Goal: Task Accomplishment & Management: Manage account settings

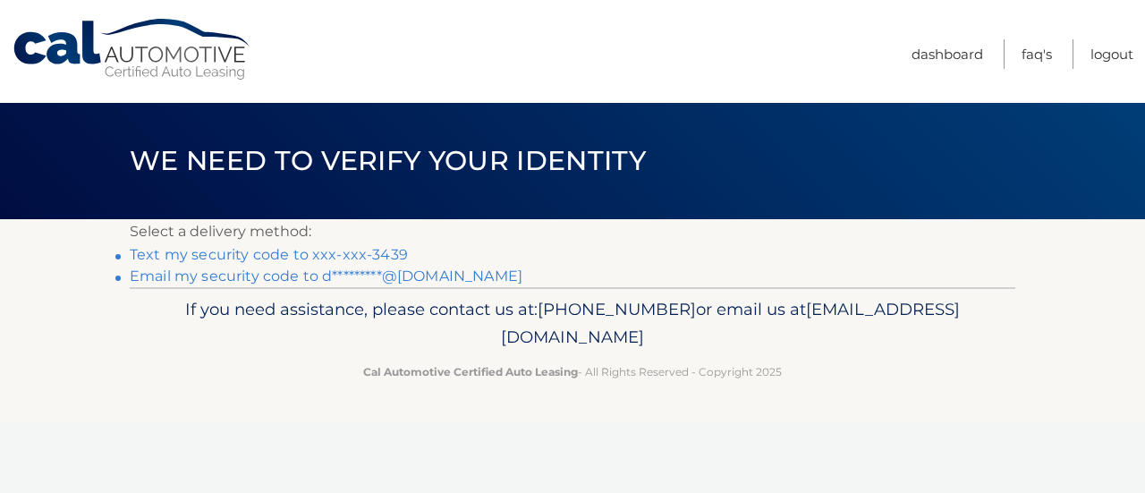
click at [323, 251] on link "Text my security code to xxx-xxx-3439" at bounding box center [269, 254] width 278 height 17
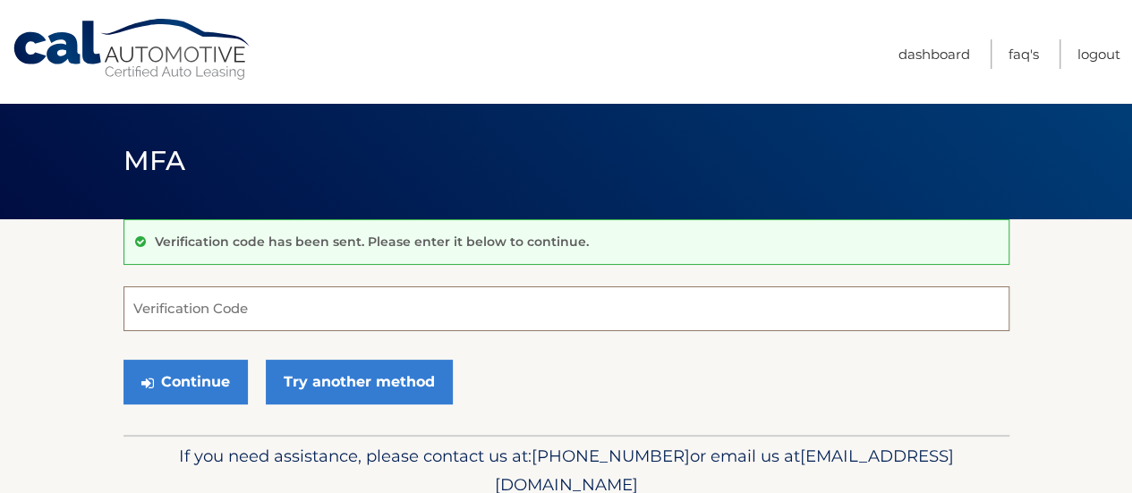
click at [301, 305] on input "Verification Code" at bounding box center [566, 308] width 886 height 45
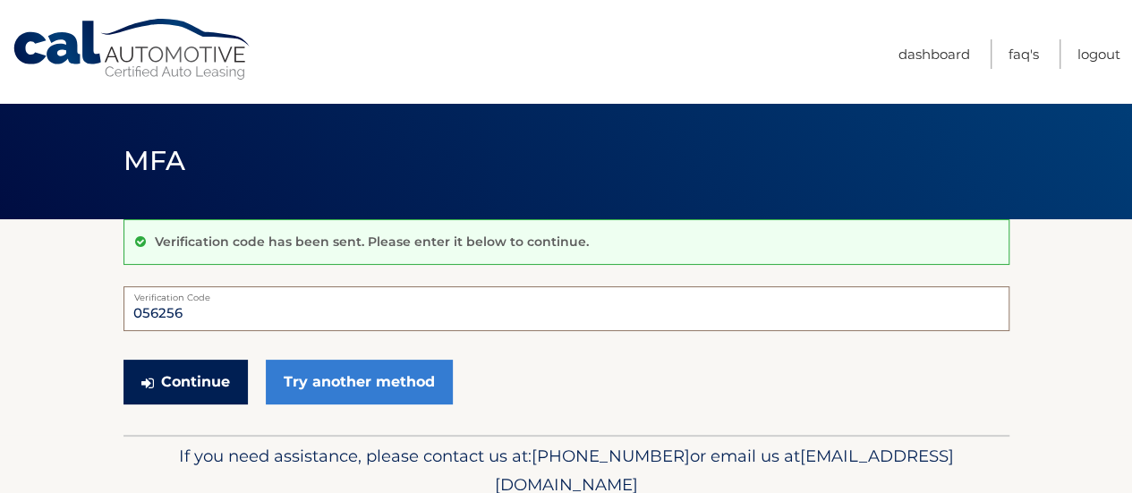
type input "056256"
click at [169, 370] on button "Continue" at bounding box center [185, 382] width 124 height 45
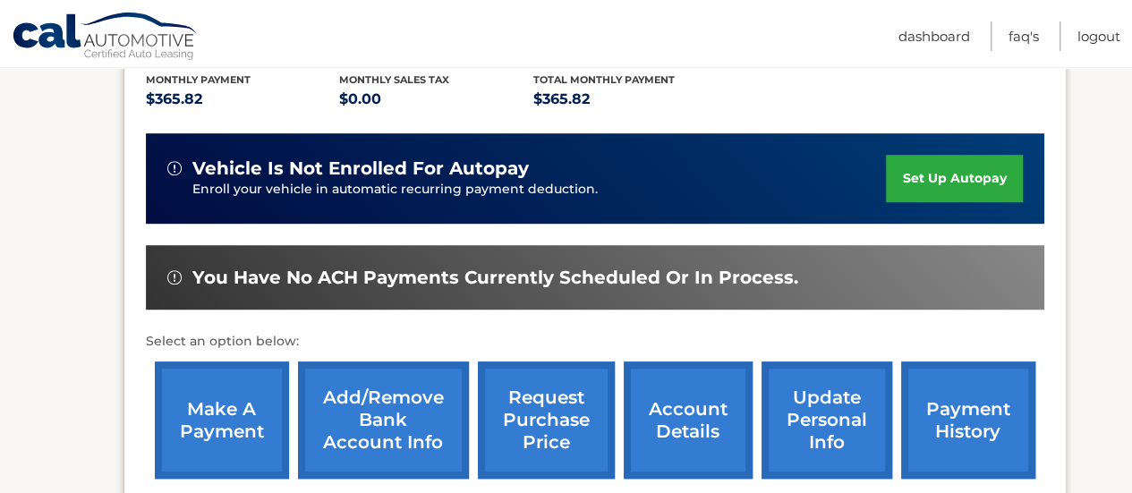
scroll to position [413, 0]
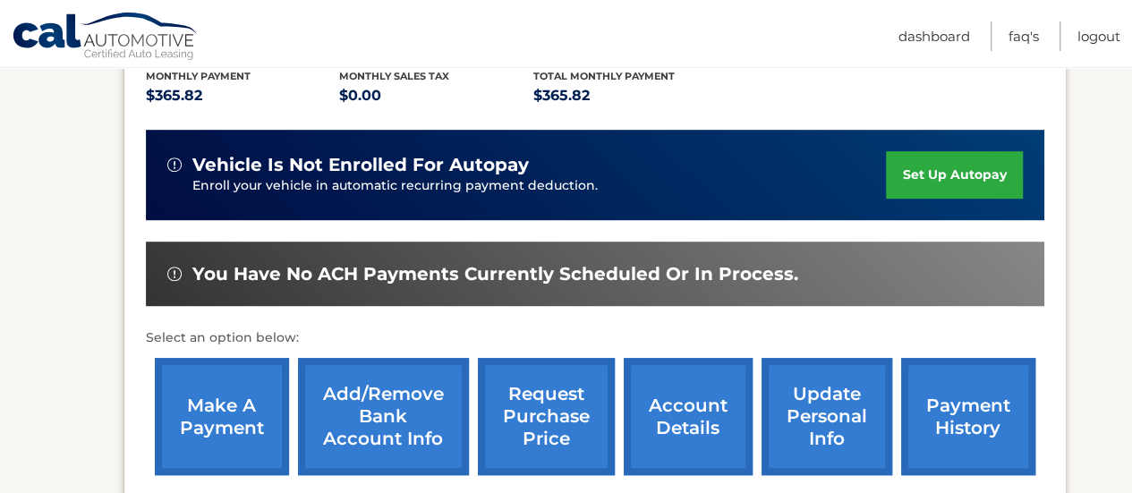
click at [208, 398] on link "make a payment" at bounding box center [222, 416] width 134 height 117
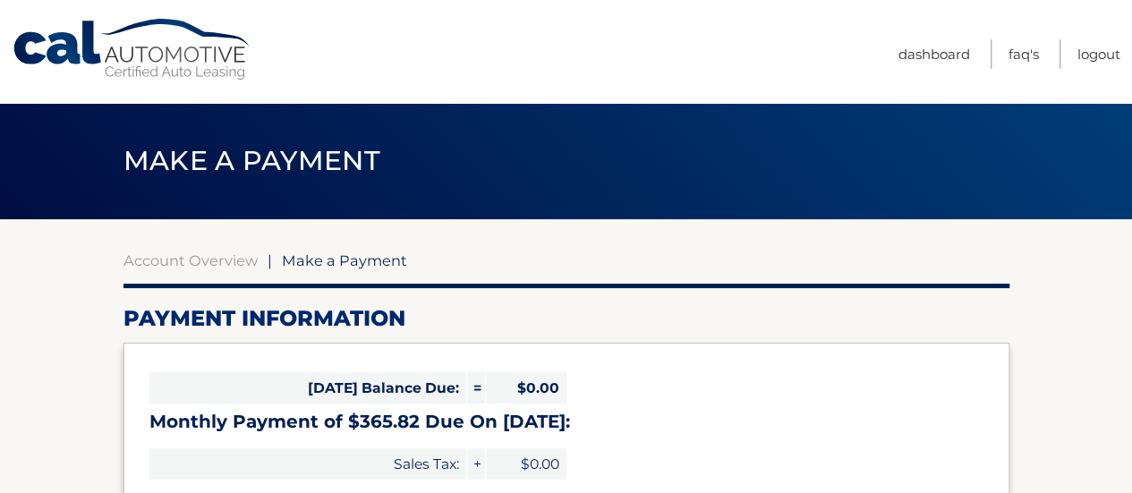
select select "NDYxMGEwZDctOWEzMS00ODVkLWJkMjMtMTI5ZTg0MDliOGYy"
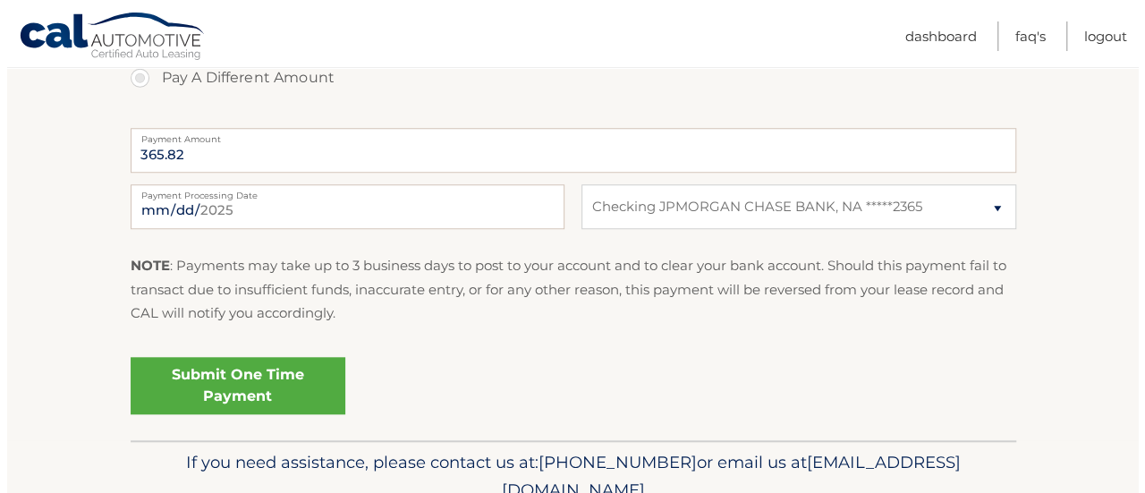
scroll to position [709, 0]
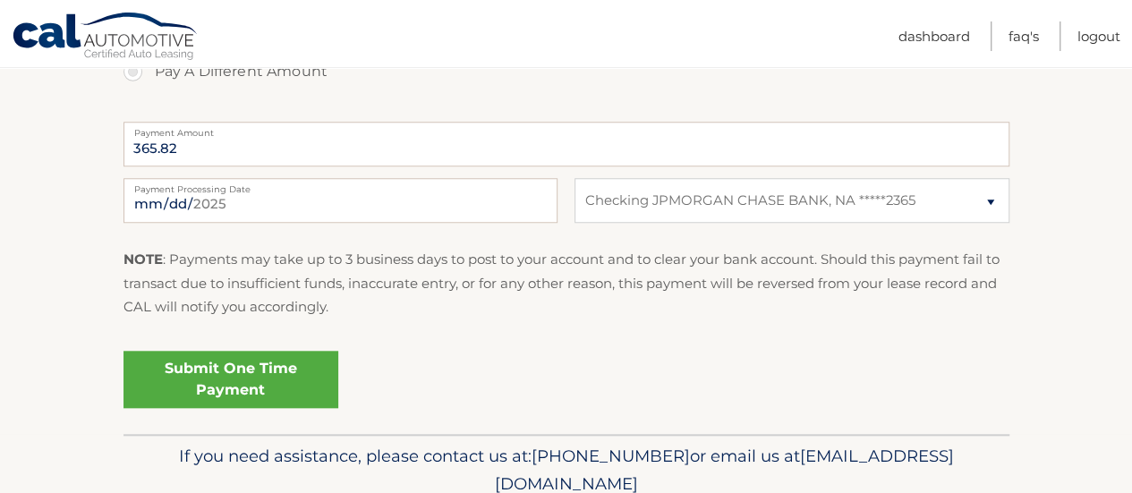
click at [238, 387] on link "Submit One Time Payment" at bounding box center [230, 379] width 215 height 57
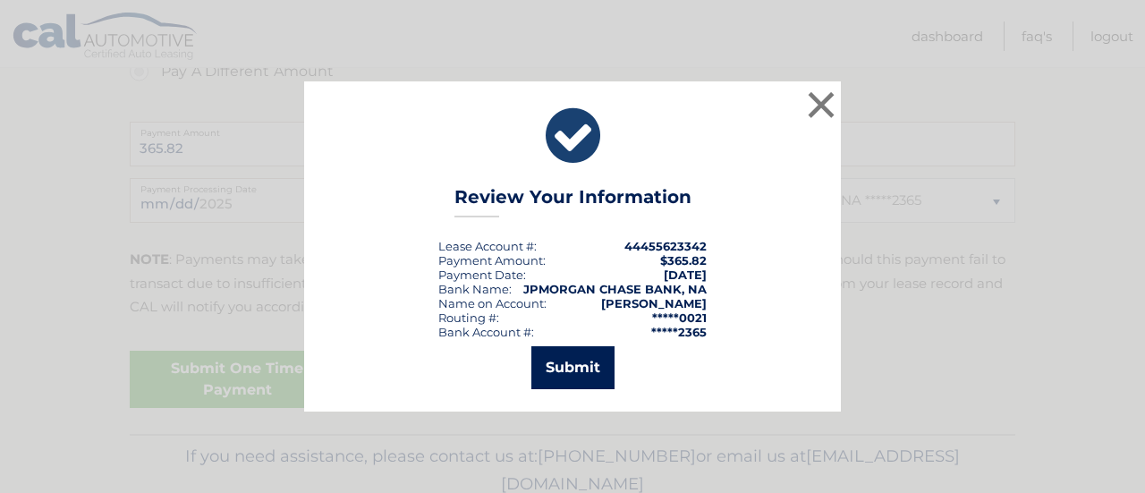
click at [580, 380] on button "Submit" at bounding box center [573, 367] width 83 height 43
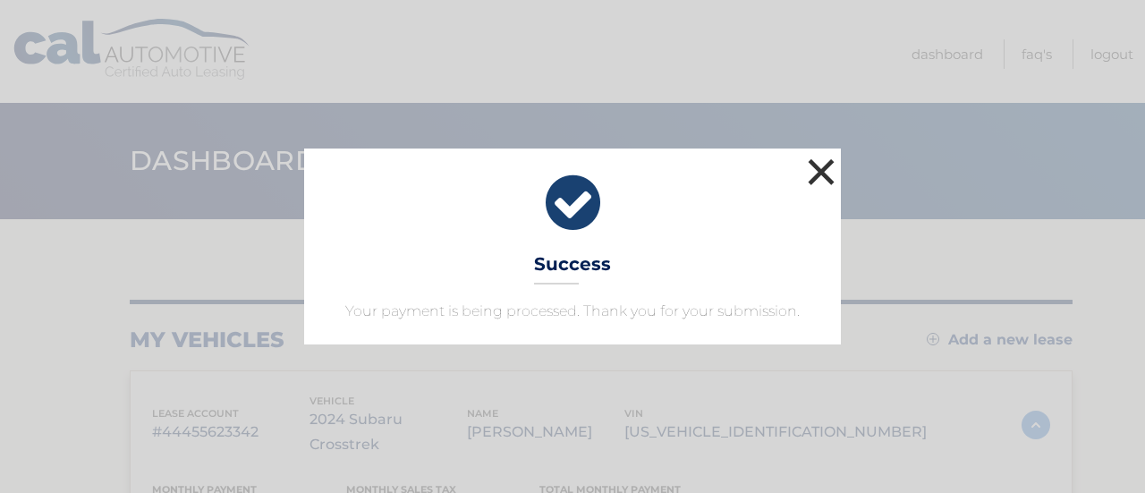
click at [823, 169] on button "×" at bounding box center [822, 172] width 36 height 36
